Goal: Task Accomplishment & Management: Manage account settings

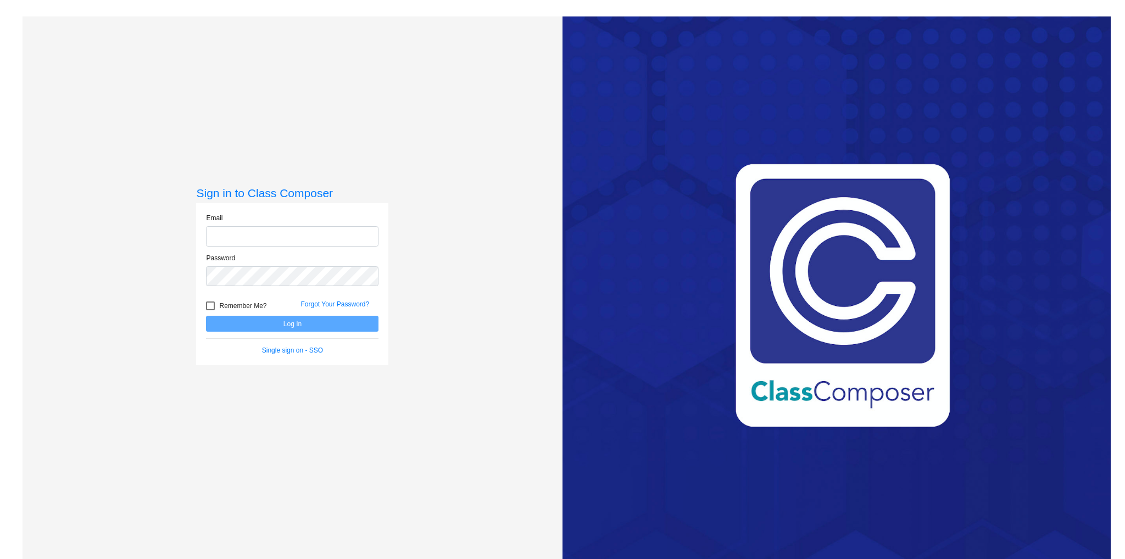
click at [299, 241] on input "email" at bounding box center [292, 236] width 173 height 20
type input "[EMAIL_ADDRESS][DOMAIN_NAME]"
click at [206, 316] on button "Log In" at bounding box center [292, 324] width 173 height 16
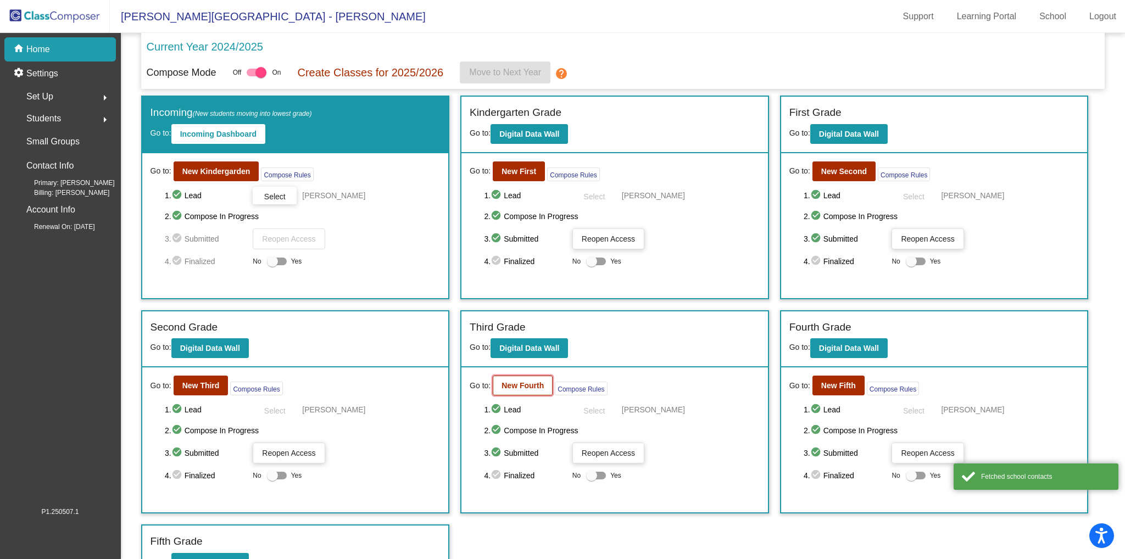
click at [531, 388] on button "New Fourth" at bounding box center [523, 386] width 60 height 20
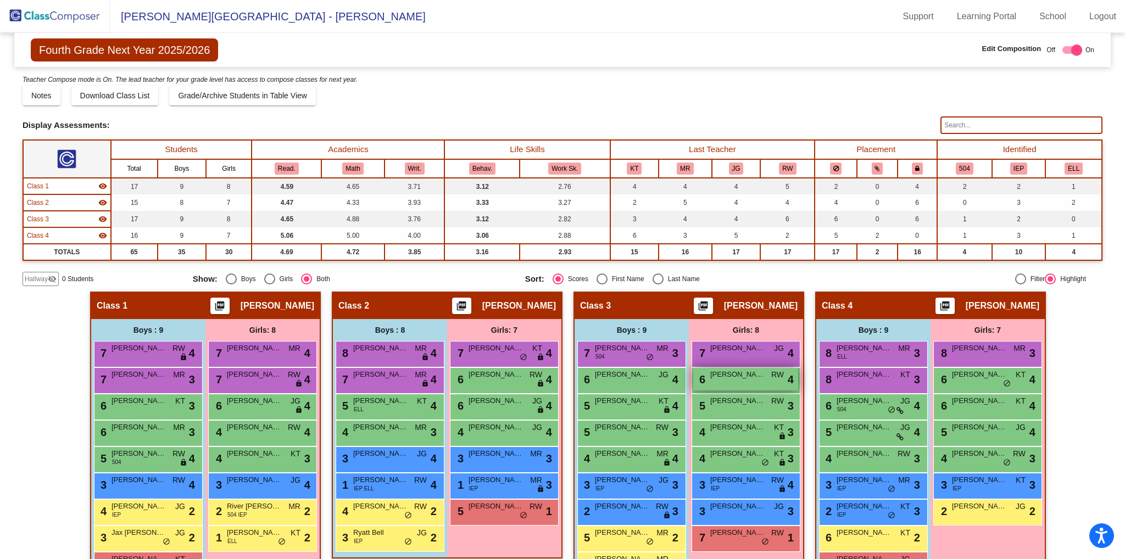
scroll to position [35, 0]
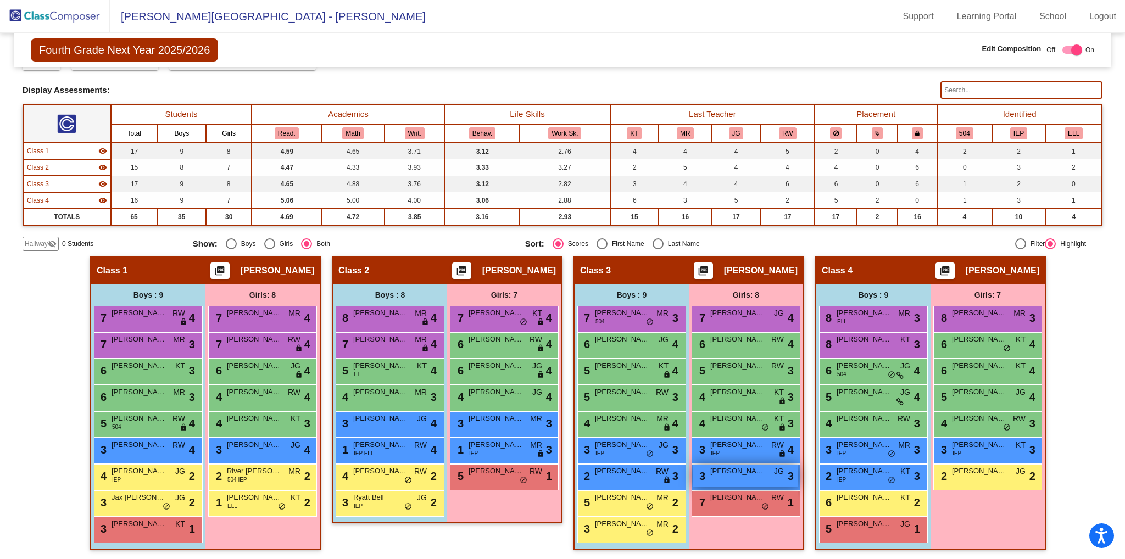
click at [730, 471] on span "[PERSON_NAME]" at bounding box center [737, 471] width 55 height 11
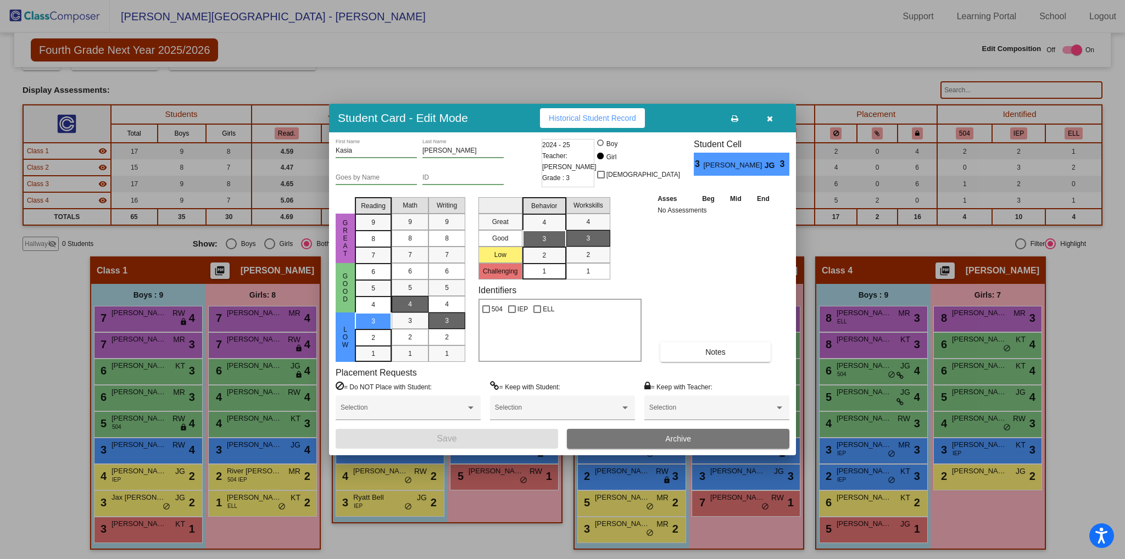
click at [683, 436] on span "Archive" at bounding box center [678, 439] width 26 height 9
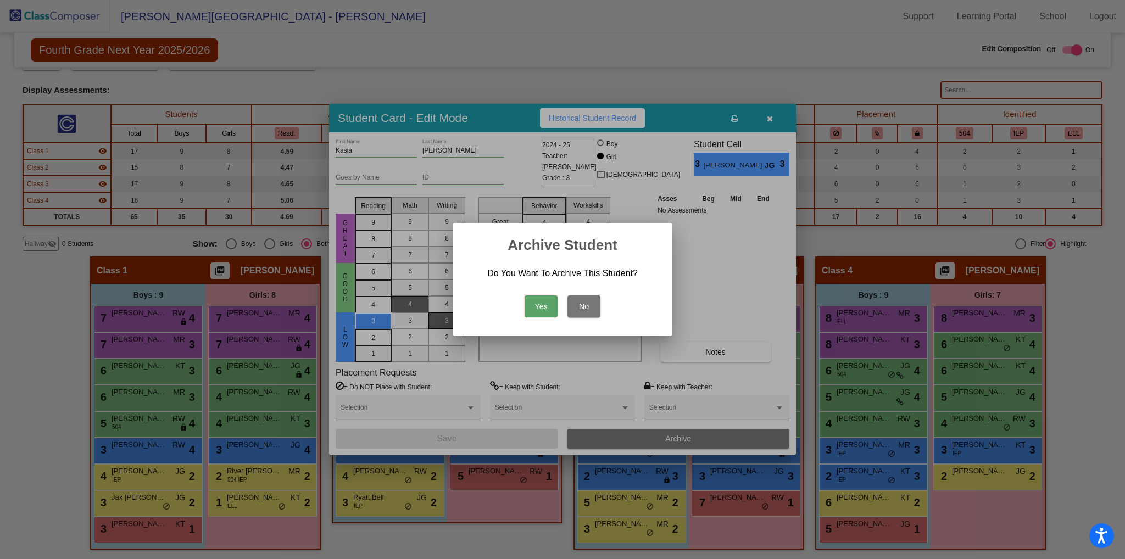
click at [538, 307] on button "Yes" at bounding box center [541, 307] width 33 height 22
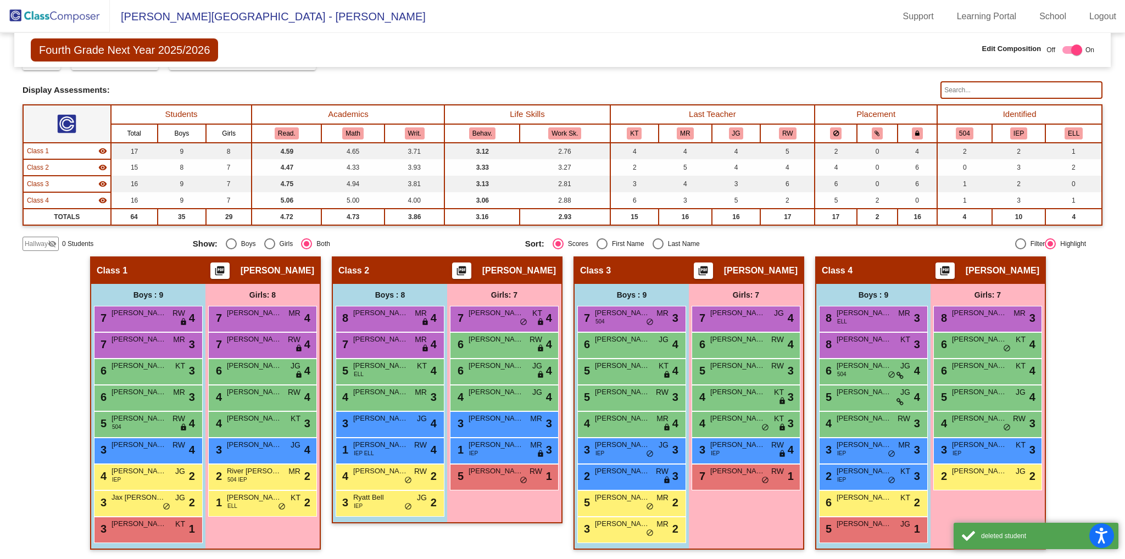
click at [32, 11] on img at bounding box center [55, 16] width 110 height 32
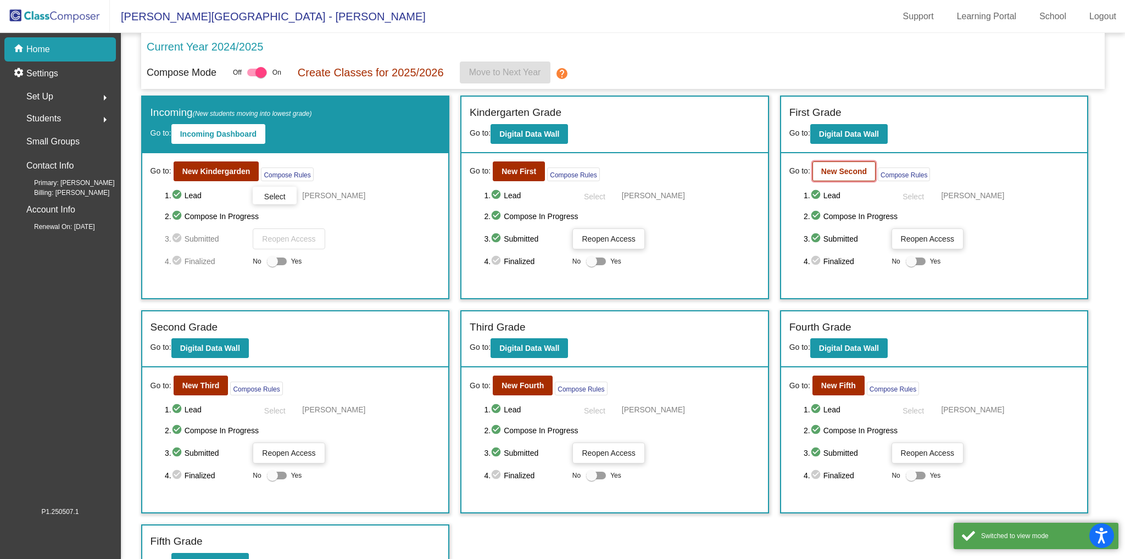
click at [831, 163] on button "New Second" at bounding box center [844, 172] width 63 height 20
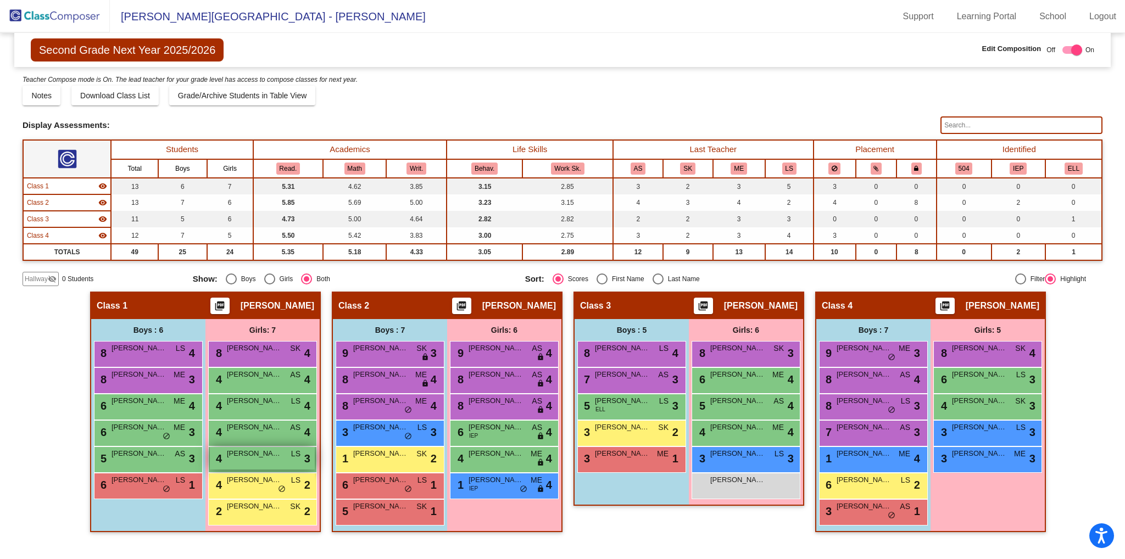
click at [276, 454] on span "[PERSON_NAME]" at bounding box center [254, 453] width 55 height 11
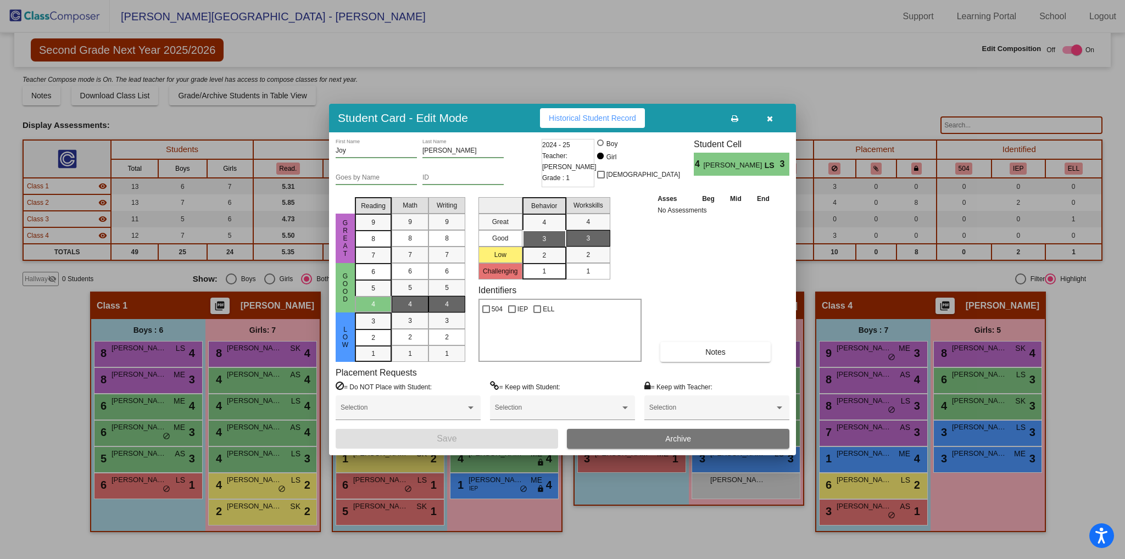
click at [619, 440] on button "Archive" at bounding box center [678, 439] width 223 height 20
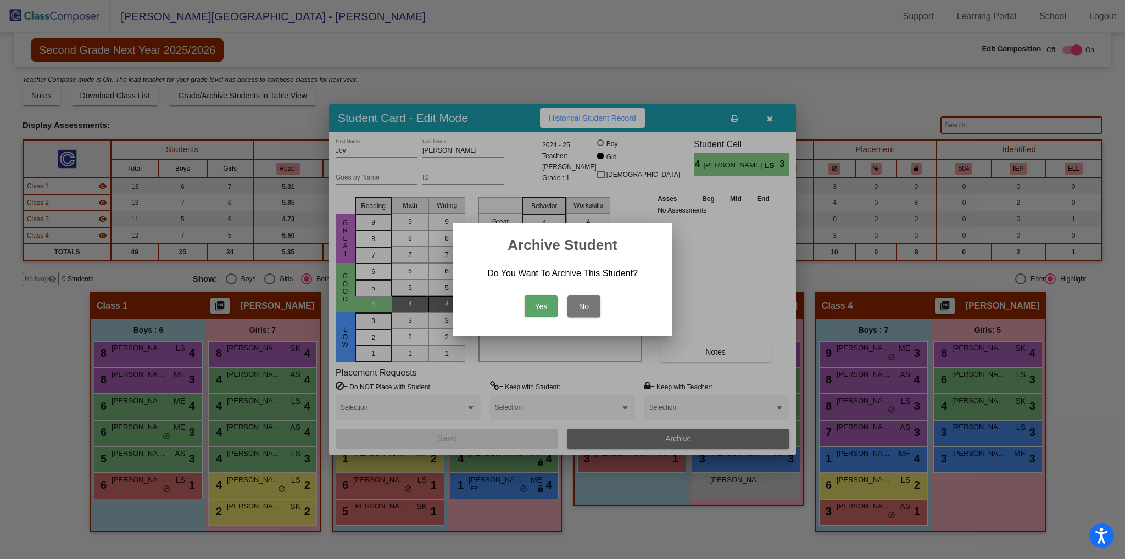
click at [546, 306] on button "Yes" at bounding box center [541, 307] width 33 height 22
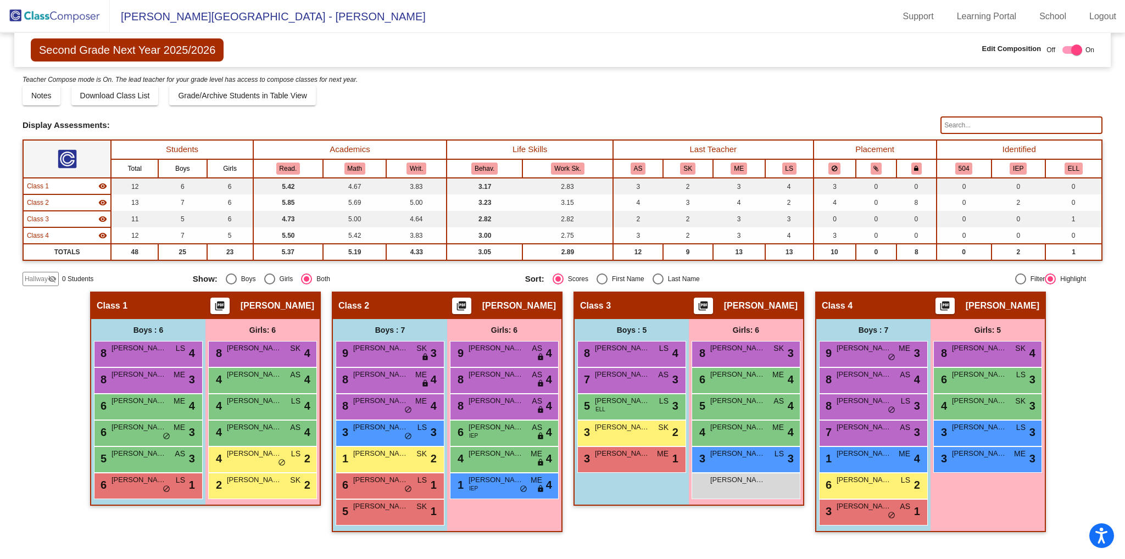
click at [75, 19] on img at bounding box center [55, 16] width 110 height 32
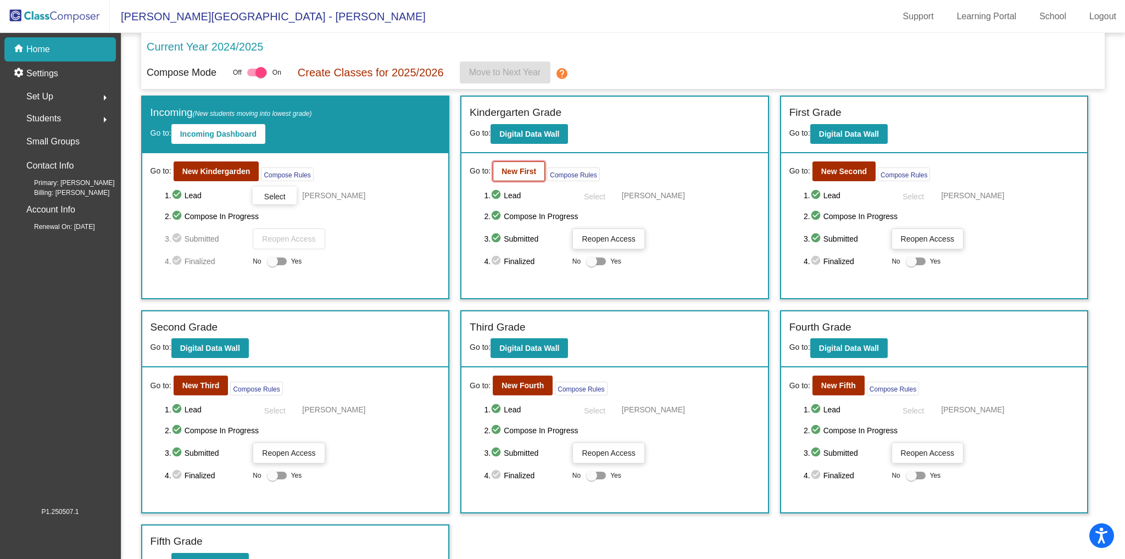
click at [524, 168] on b "New First" at bounding box center [519, 171] width 35 height 9
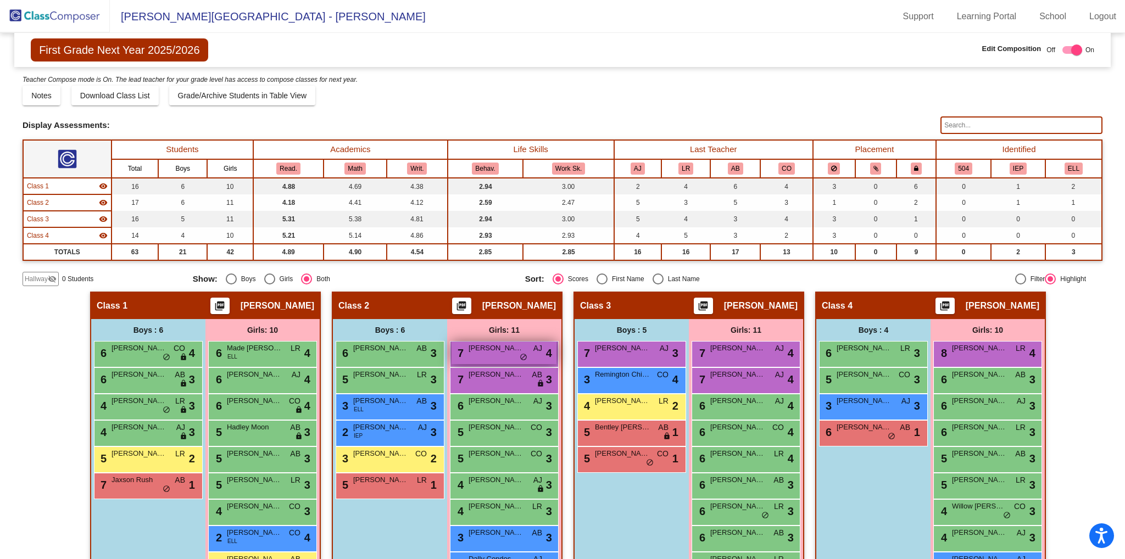
scroll to position [55, 0]
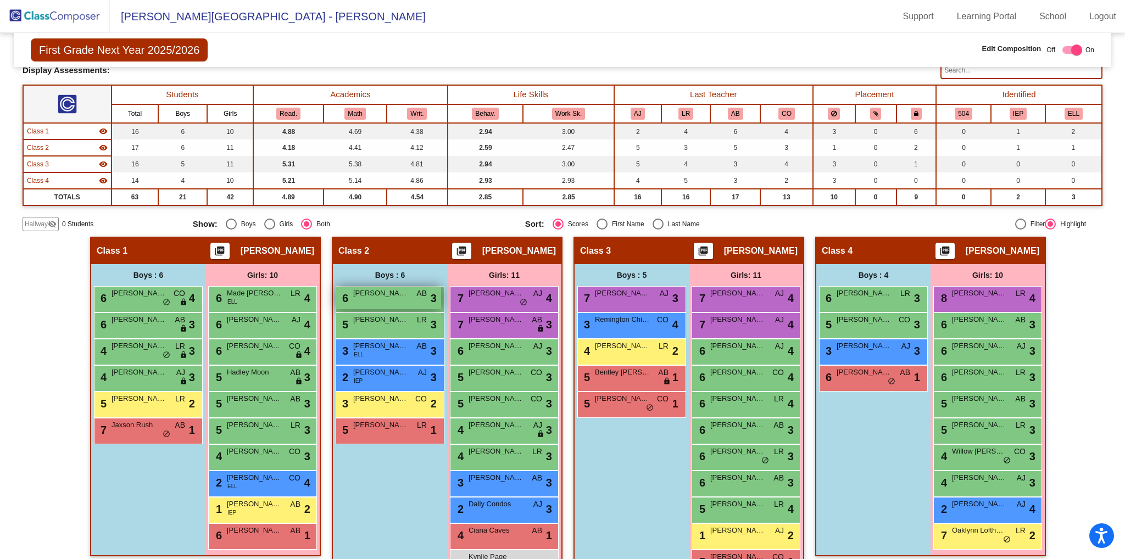
click at [387, 293] on span "[PERSON_NAME]" at bounding box center [380, 293] width 55 height 11
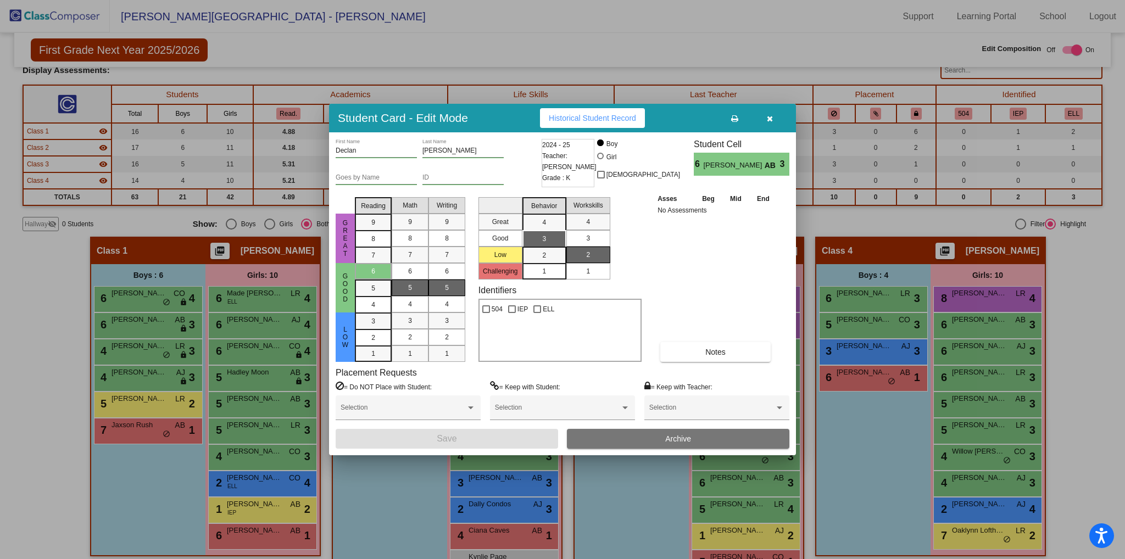
click at [694, 432] on button "Archive" at bounding box center [678, 439] width 223 height 20
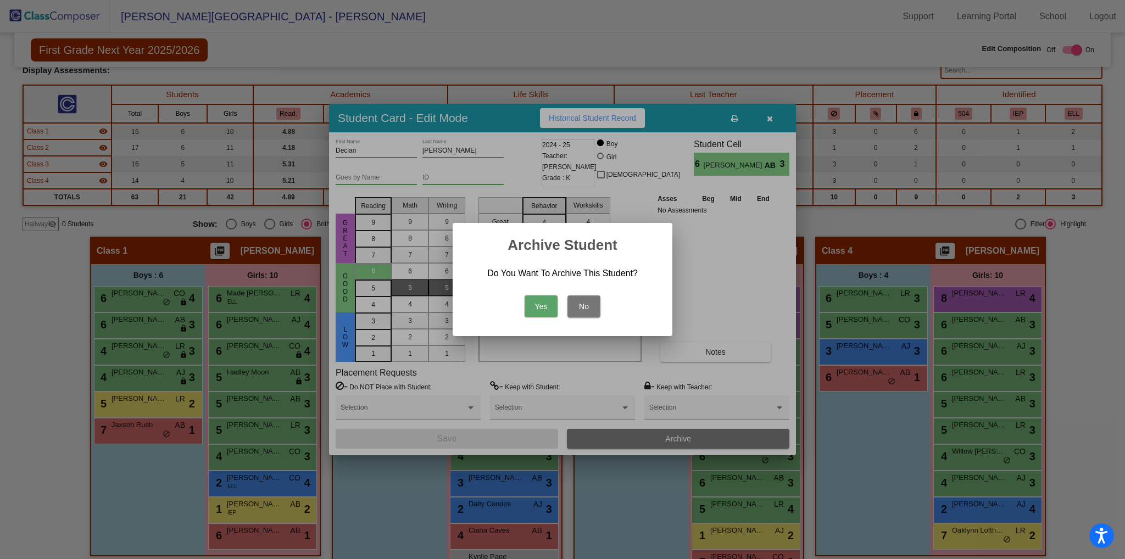
click at [530, 302] on button "Yes" at bounding box center [541, 307] width 33 height 22
